Goal: Find specific page/section: Find specific page/section

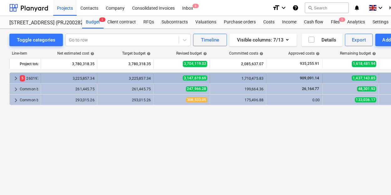
click at [17, 75] on span "keyboard_arrow_right" at bounding box center [16, 79] width 8 height 8
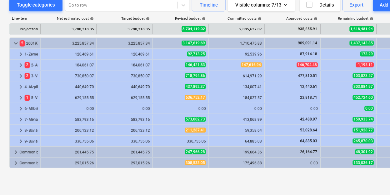
scroll to position [16, 0]
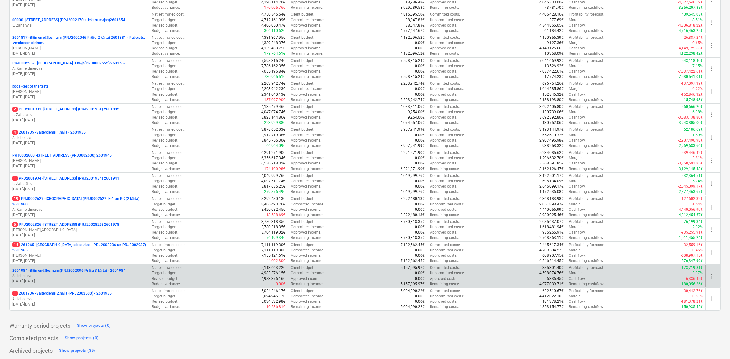
scroll to position [138, 0]
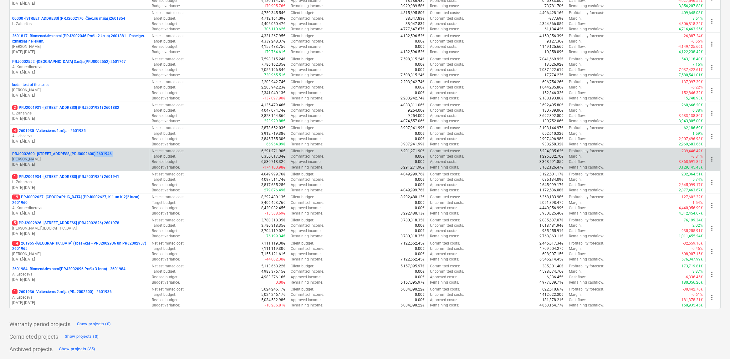
click at [84, 156] on div "PRJ0002600 - [STREET_ADDRESS](PRJ0002600) 2601946 [PERSON_NAME] [DATE] - [DATE]" at bounding box center [79, 159] width 134 height 16
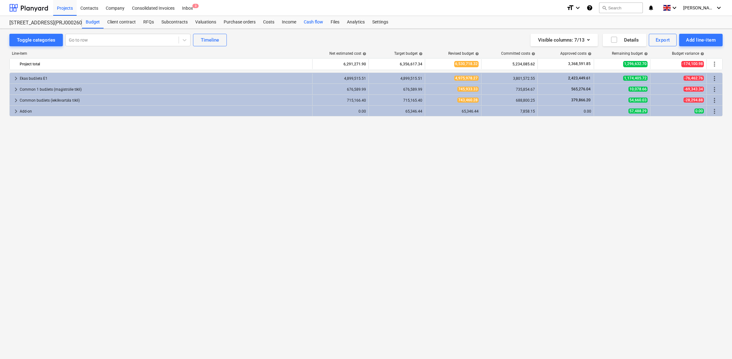
click at [307, 22] on div "Cash flow" at bounding box center [313, 22] width 27 height 13
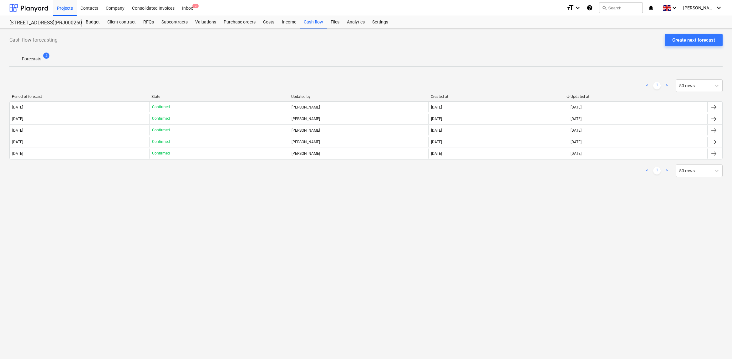
click at [341, 223] on div "Cash flow forecasting Create next forecast Forecasts 5 < 1 > 50 rows Period of …" at bounding box center [366, 194] width 732 height 330
